Goal: Task Accomplishment & Management: Manage account settings

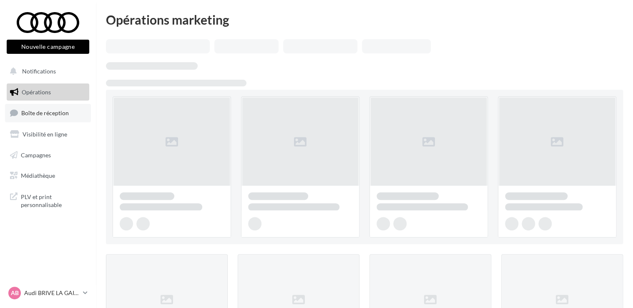
click at [52, 117] on link "Boîte de réception" at bounding box center [48, 113] width 86 height 18
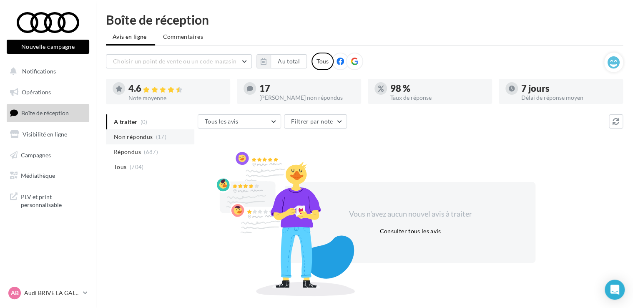
click at [118, 136] on span "Non répondus" at bounding box center [133, 137] width 39 height 8
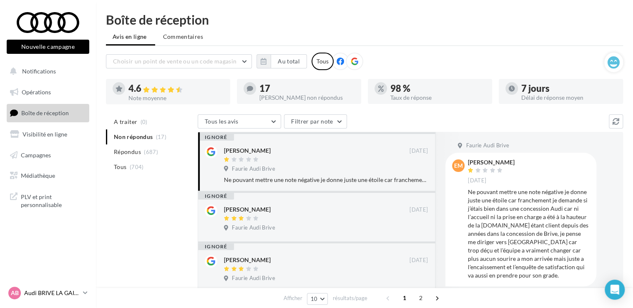
click at [32, 292] on p "Audi BRIVE LA GAILLARDE" at bounding box center [51, 293] width 55 height 8
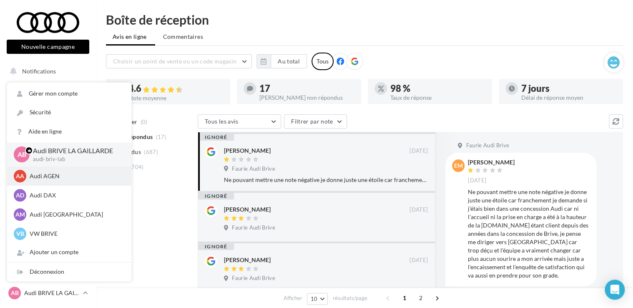
click at [54, 176] on p "Audi AGEN" at bounding box center [76, 176] width 92 height 8
click at [38, 174] on p "Audi AGEN" at bounding box center [76, 176] width 92 height 8
